Goal: Transaction & Acquisition: Book appointment/travel/reservation

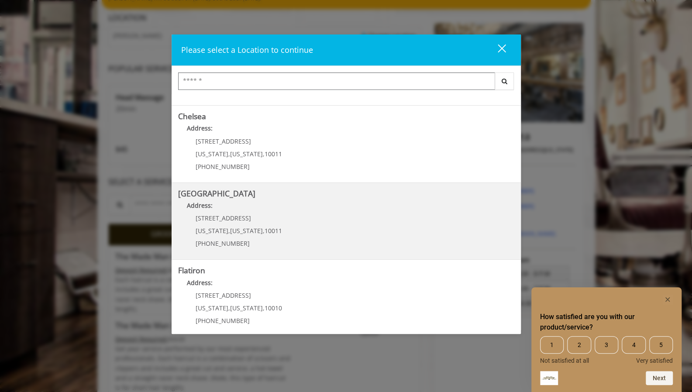
scroll to position [149, 0]
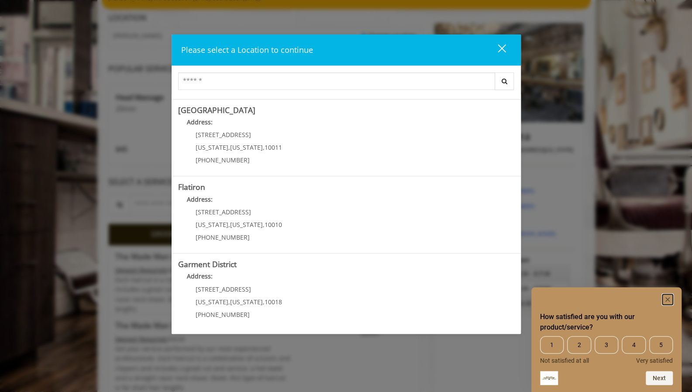
click at [667, 299] on icon "Hide survey" at bounding box center [668, 299] width 4 height 4
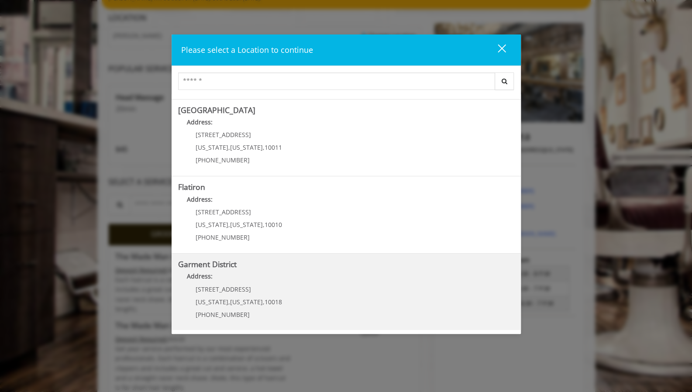
click at [250, 305] on div "[STREET_ADDRESS][US_STATE][US_STATE] (212) 997-4247" at bounding box center [232, 305] width 108 height 38
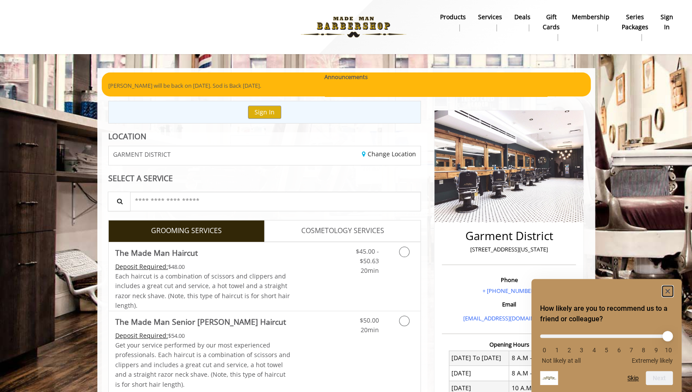
click at [669, 290] on rect "Hide survey" at bounding box center [668, 291] width 10 height 10
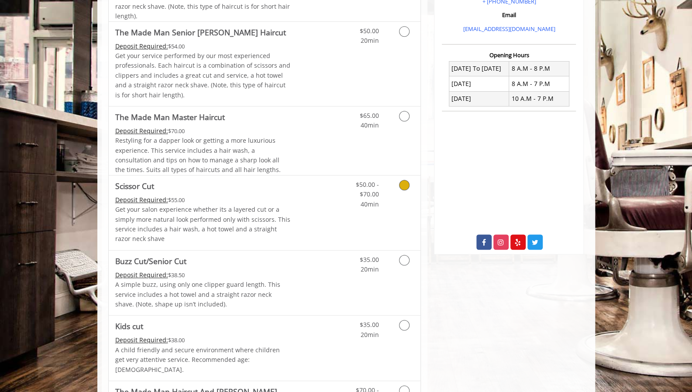
scroll to position [349, 0]
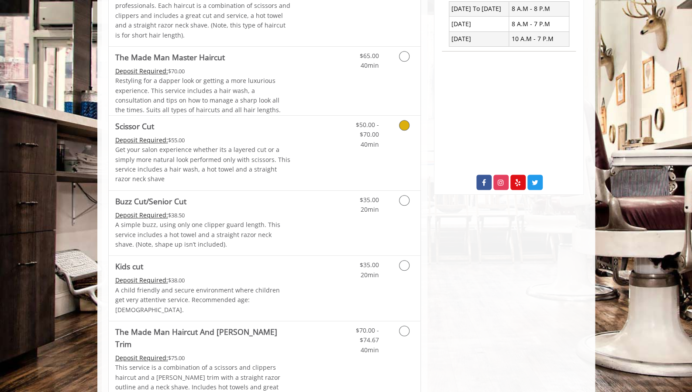
click at [202, 159] on p "Get your salon experience whether its a layered cut or a simply more natural lo…" at bounding box center [203, 164] width 176 height 39
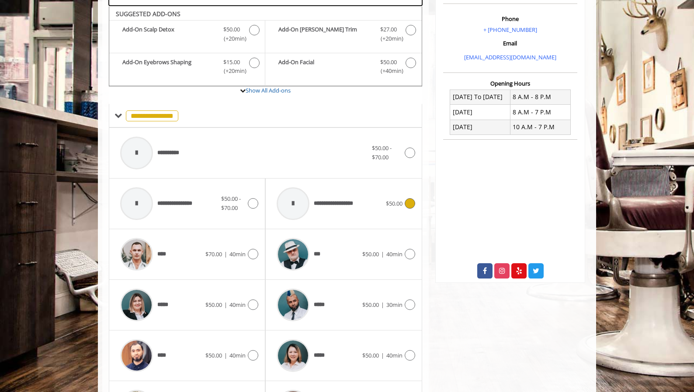
scroll to position [266, 0]
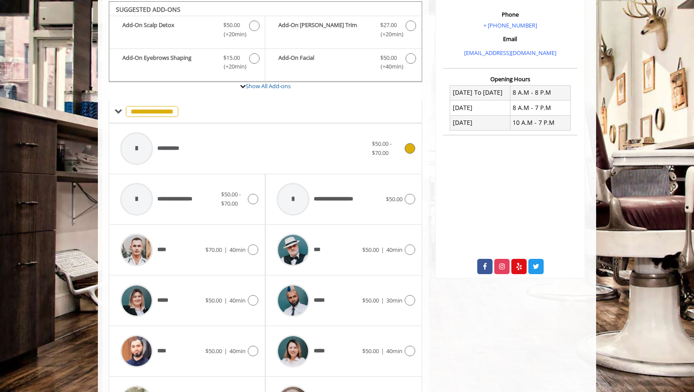
click at [229, 154] on div "**********" at bounding box center [244, 148] width 256 height 41
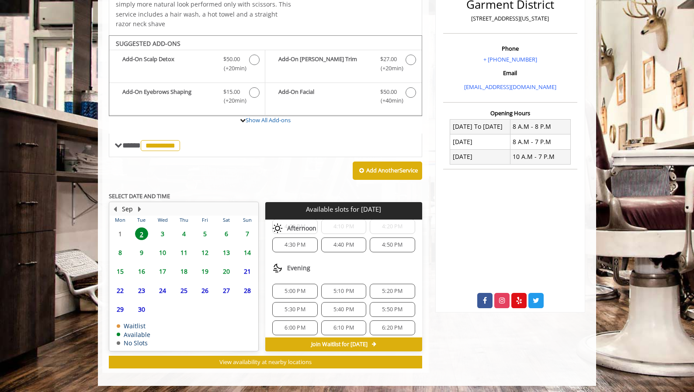
scroll to position [44, 0]
click at [347, 306] on span "5:40 PM" at bounding box center [343, 309] width 21 height 7
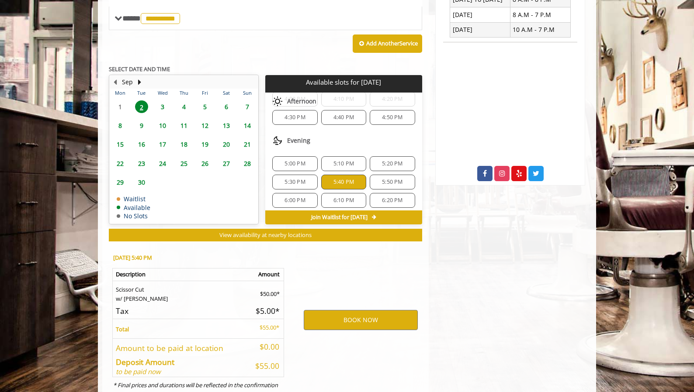
scroll to position [389, 0]
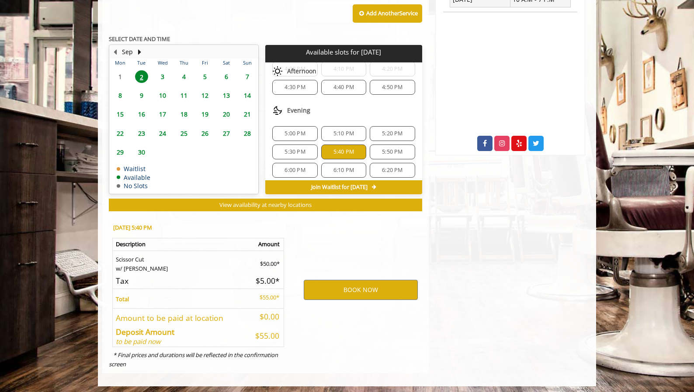
click at [383, 152] on span "5:50 PM" at bounding box center [392, 151] width 21 height 7
click at [390, 290] on button "BOOK NOW" at bounding box center [361, 290] width 114 height 20
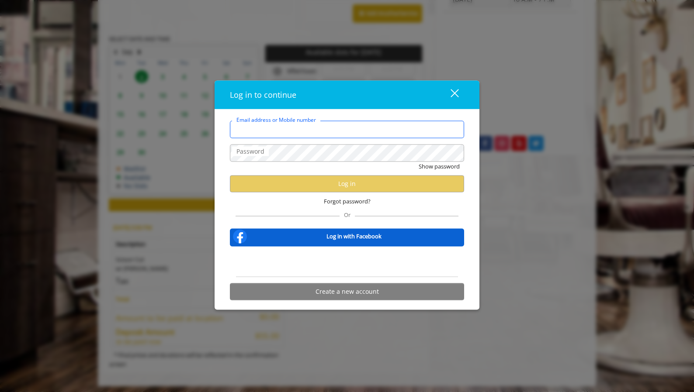
type input "**********"
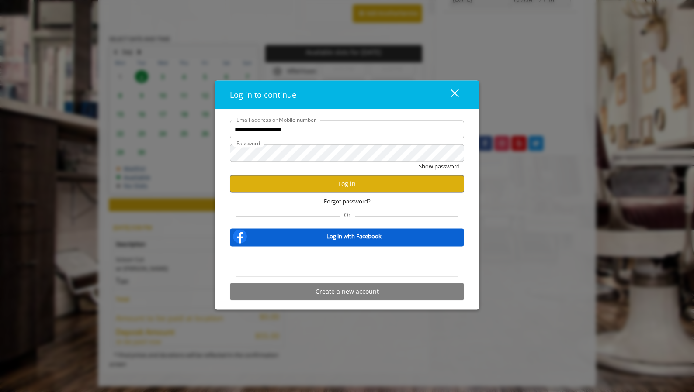
scroll to position [0, 0]
click at [363, 186] on button "Log in" at bounding box center [347, 183] width 234 height 17
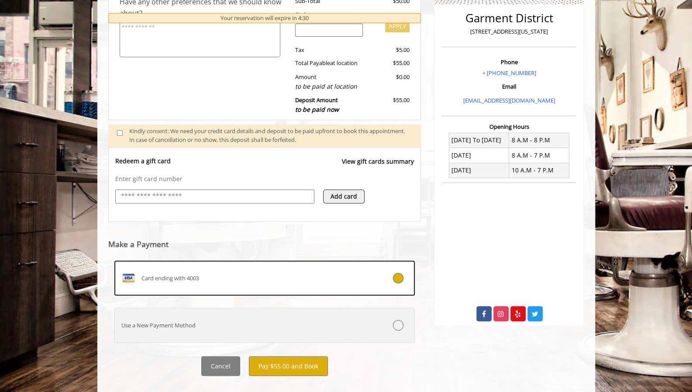
scroll to position [218, 0]
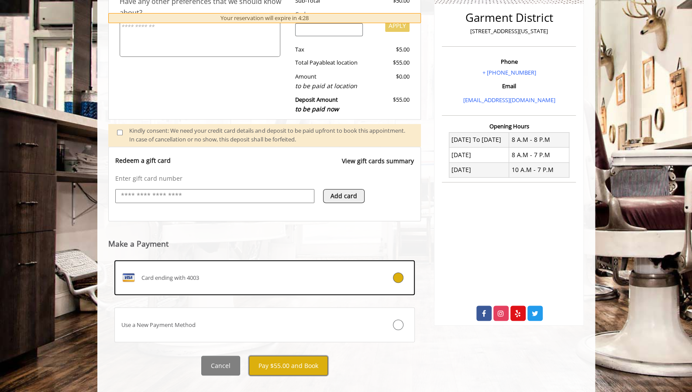
click at [289, 366] on button "Pay $55.00 and Book" at bounding box center [288, 366] width 79 height 20
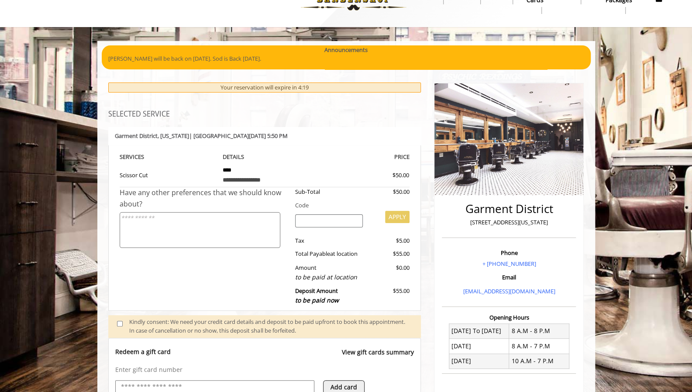
scroll to position [131, 0]
